Goal: Information Seeking & Learning: Learn about a topic

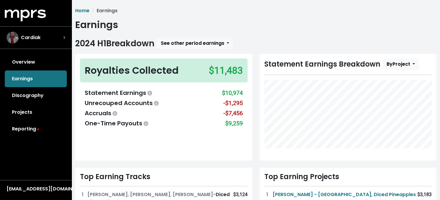
click at [26, 129] on link "Reporting" at bounding box center [36, 129] width 62 height 17
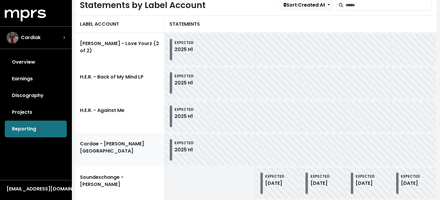
scroll to position [149, 0]
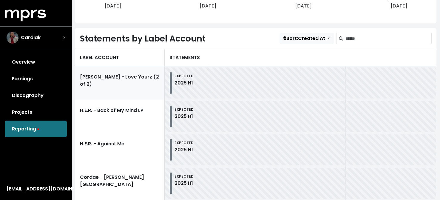
click at [134, 76] on link "[PERSON_NAME] - Love Yourz (2 of 2)" at bounding box center [120, 82] width 90 height 33
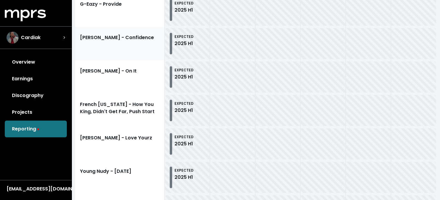
scroll to position [459, 0]
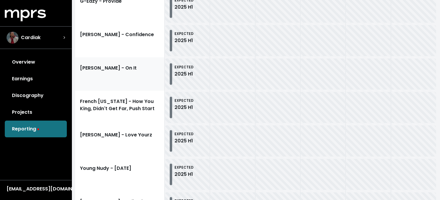
click at [130, 75] on link "[PERSON_NAME] - On It" at bounding box center [120, 73] width 90 height 33
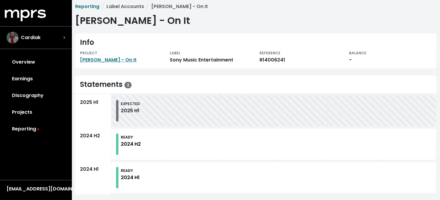
scroll to position [8, 0]
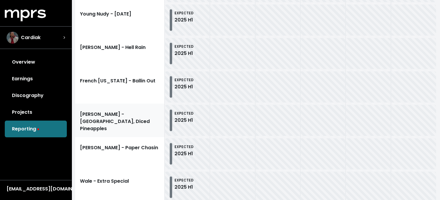
scroll to position [578, 0]
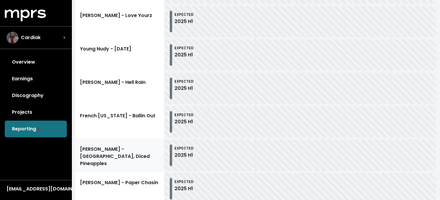
click at [128, 150] on link "[PERSON_NAME] - [GEOGRAPHIC_DATA], Diced Pineapples" at bounding box center [120, 154] width 90 height 33
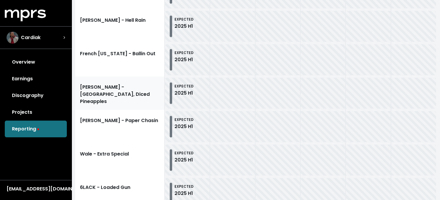
scroll to position [734, 0]
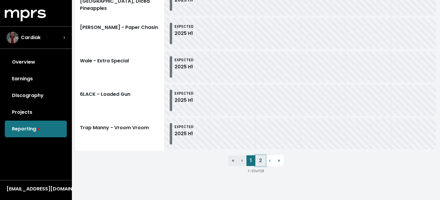
click at [259, 159] on link "2" at bounding box center [260, 160] width 10 height 11
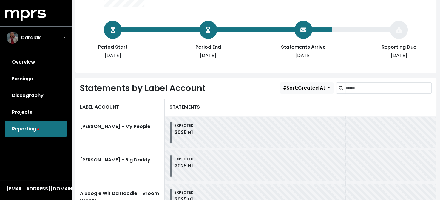
scroll to position [64, 0]
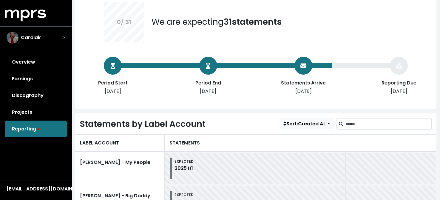
click at [20, 127] on div "Overview Earnings Discography Projects Reporting" at bounding box center [36, 96] width 72 height 84
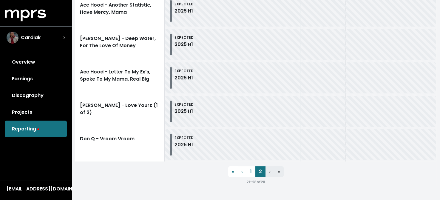
scroll to position [333, 0]
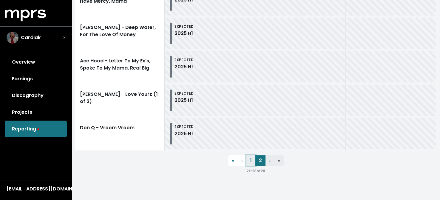
click at [251, 161] on link "1" at bounding box center [251, 160] width 9 height 11
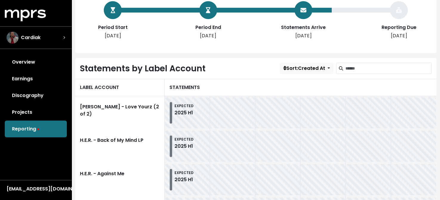
scroll to position [60, 0]
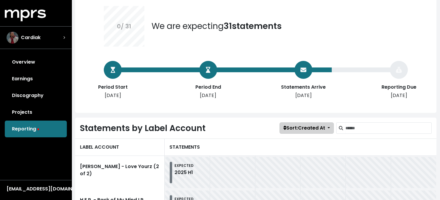
click at [307, 129] on span "Sort: Created At" at bounding box center [305, 127] width 42 height 7
click at [20, 79] on link "Earnings" at bounding box center [36, 78] width 62 height 17
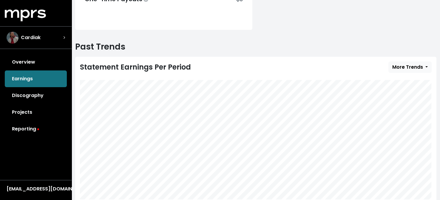
scroll to position [179, 0]
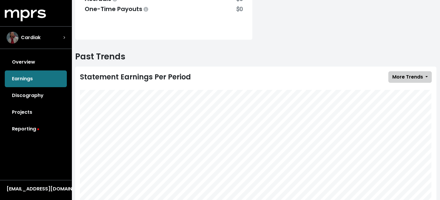
click at [415, 73] on span "More Trends" at bounding box center [407, 76] width 31 height 7
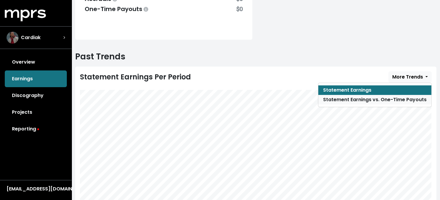
click at [370, 98] on link "Statement Earnings vs. One-Time Payouts" at bounding box center [374, 100] width 113 height 10
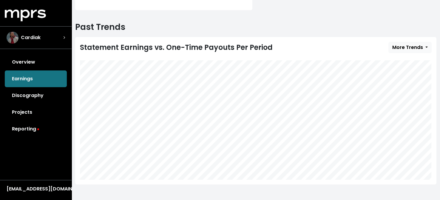
scroll to position [209, 0]
click at [27, 64] on link "Overview" at bounding box center [36, 62] width 62 height 17
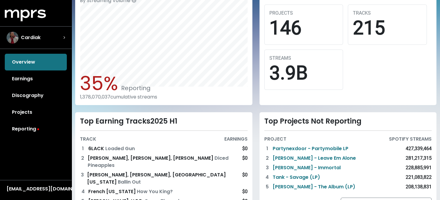
scroll to position [210, 0]
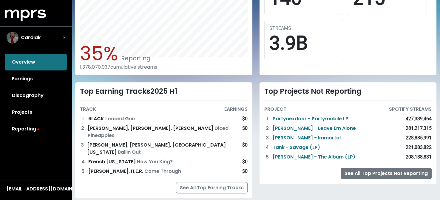
click at [372, 175] on link "See All Top Projects Not Reporting" at bounding box center [386, 173] width 91 height 11
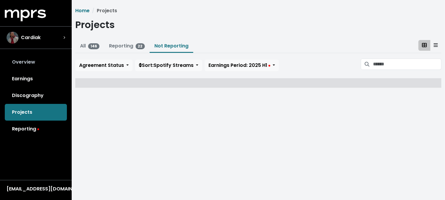
click at [20, 59] on link "Overview" at bounding box center [36, 62] width 62 height 17
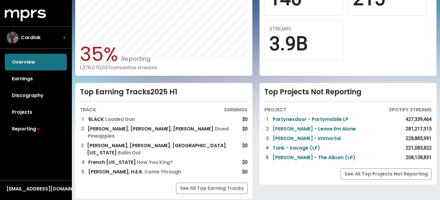
scroll to position [210, 0]
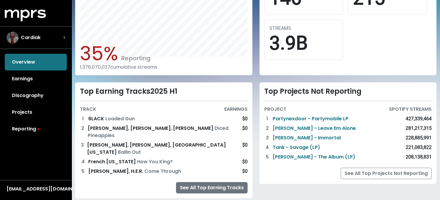
click at [209, 182] on link "See All Top Earning Tracks" at bounding box center [212, 187] width 72 height 11
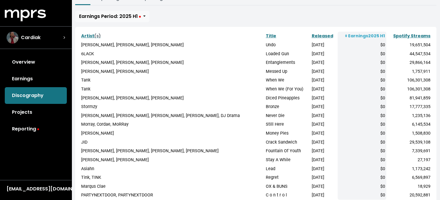
scroll to position [134, 0]
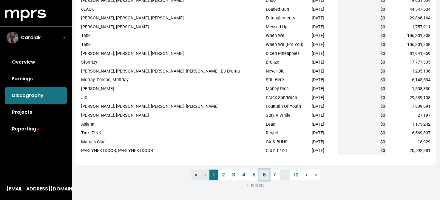
click at [264, 173] on link "6" at bounding box center [264, 175] width 10 height 11
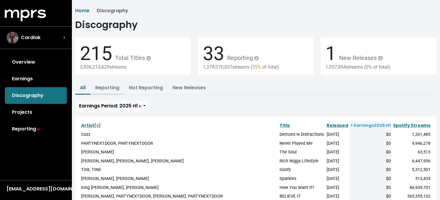
click at [113, 90] on link "Reporting" at bounding box center [107, 87] width 24 height 7
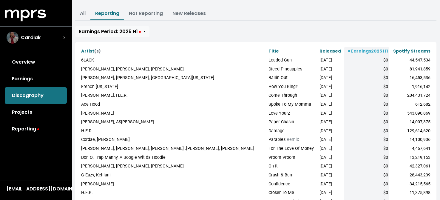
scroll to position [15, 0]
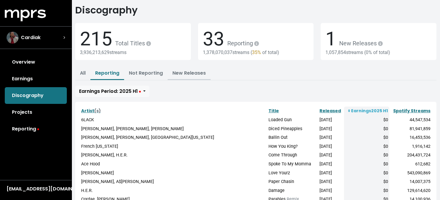
click at [181, 73] on link "New Releases" at bounding box center [189, 73] width 33 height 7
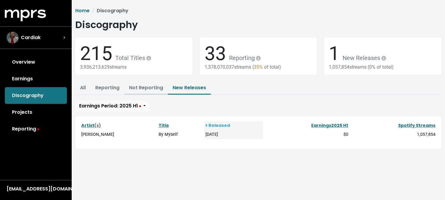
click at [143, 90] on link "Not Reporting" at bounding box center [146, 87] width 34 height 7
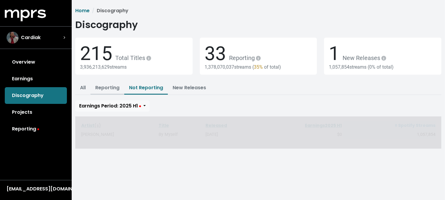
click at [107, 87] on link "Reporting" at bounding box center [107, 87] width 24 height 7
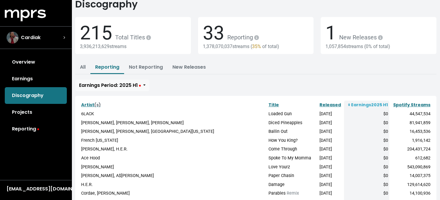
scroll to position [90, 0]
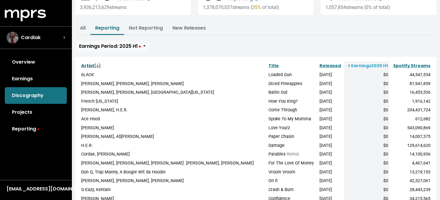
click at [89, 64] on link "Artist (s)" at bounding box center [91, 66] width 20 height 6
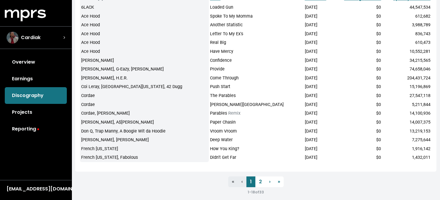
scroll to position [134, 0]
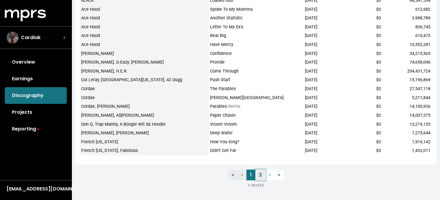
click at [260, 173] on link "2" at bounding box center [260, 175] width 10 height 11
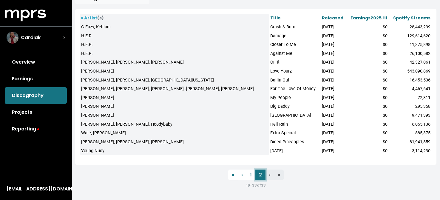
scroll to position [107, 0]
click at [252, 175] on link "1" at bounding box center [251, 175] width 9 height 11
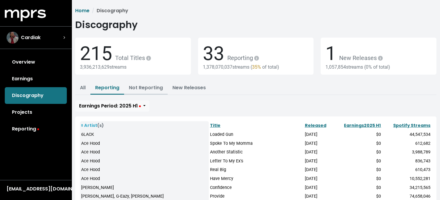
click at [153, 90] on link "Not Reporting" at bounding box center [146, 87] width 34 height 7
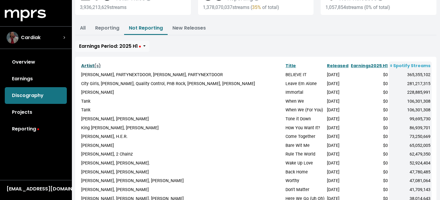
click at [86, 68] on link "Artist (s)" at bounding box center [91, 66] width 20 height 6
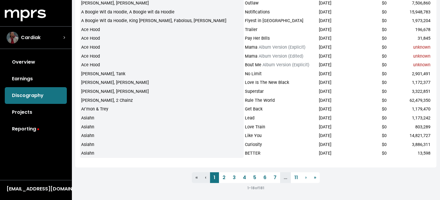
scroll to position [134, 0]
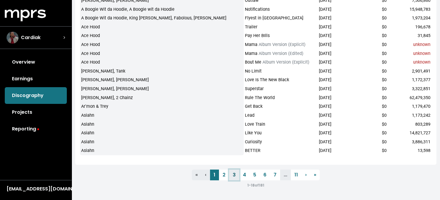
click at [234, 174] on link "3" at bounding box center [234, 175] width 10 height 11
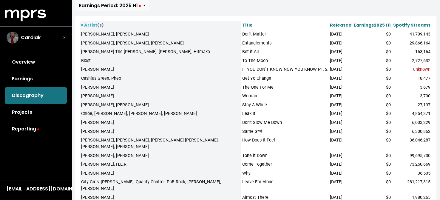
scroll to position [134, 0]
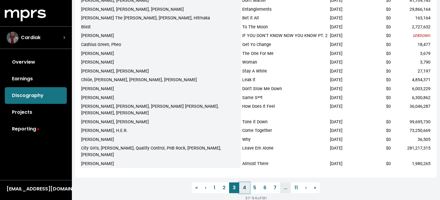
click at [246, 182] on link "4" at bounding box center [244, 187] width 10 height 11
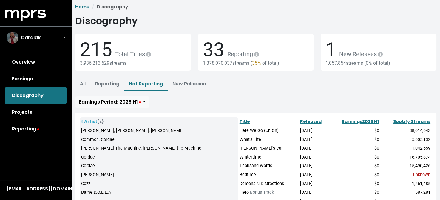
scroll to position [30, 0]
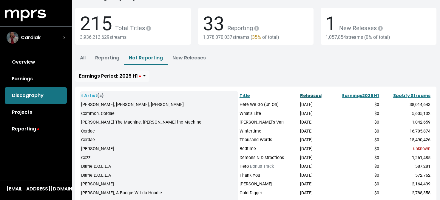
click at [300, 94] on link "Released" at bounding box center [310, 96] width 21 height 6
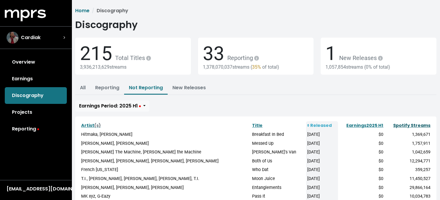
click at [409, 125] on link "Spotify Streams" at bounding box center [411, 125] width 37 height 6
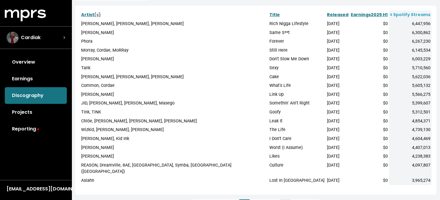
scroll to position [134, 0]
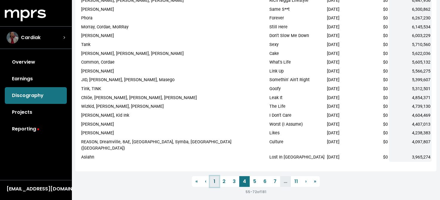
click at [214, 176] on link "1" at bounding box center [214, 181] width 9 height 11
